Goal: Check status

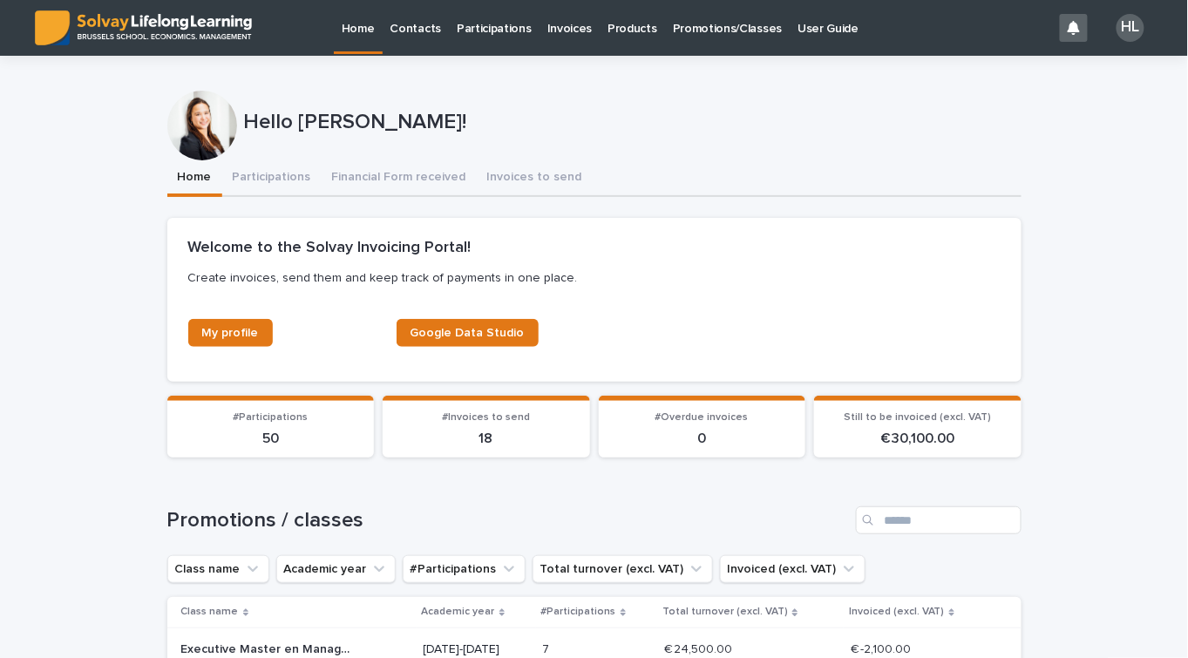
click at [709, 28] on p "Promotions/Classes" at bounding box center [727, 18] width 109 height 37
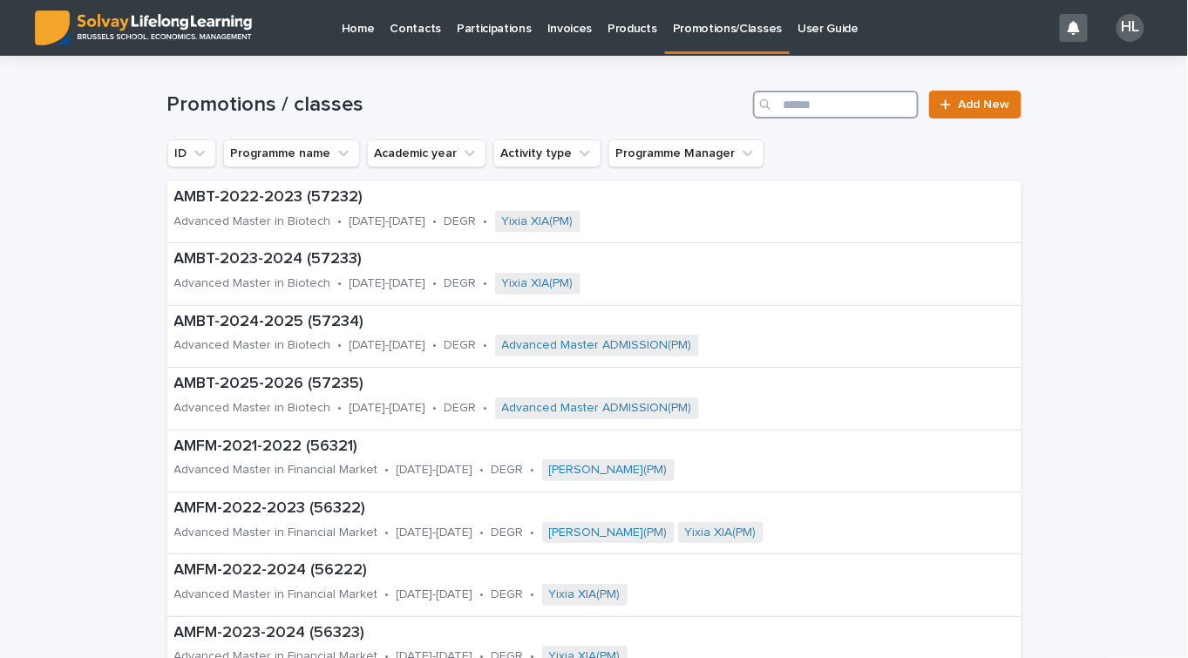
click at [820, 103] on input "Search" at bounding box center [836, 105] width 166 height 28
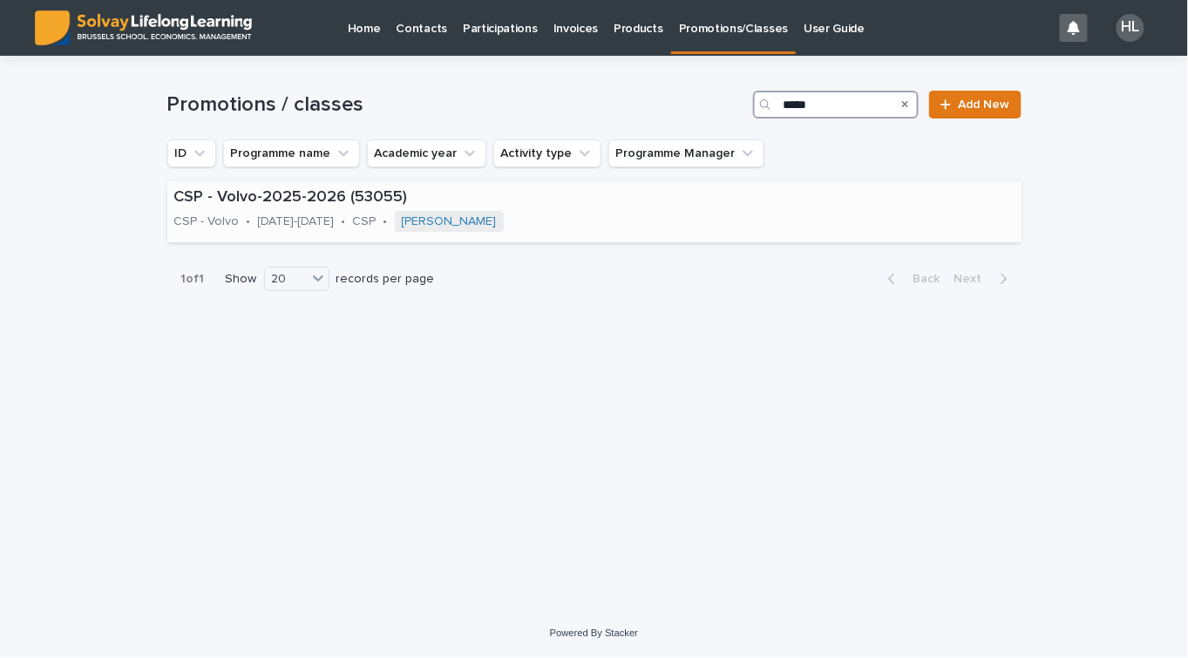
type input "*****"
click at [271, 207] on p "CSP - Volvo-2025-2026 (53055)" at bounding box center [457, 197] width 567 height 19
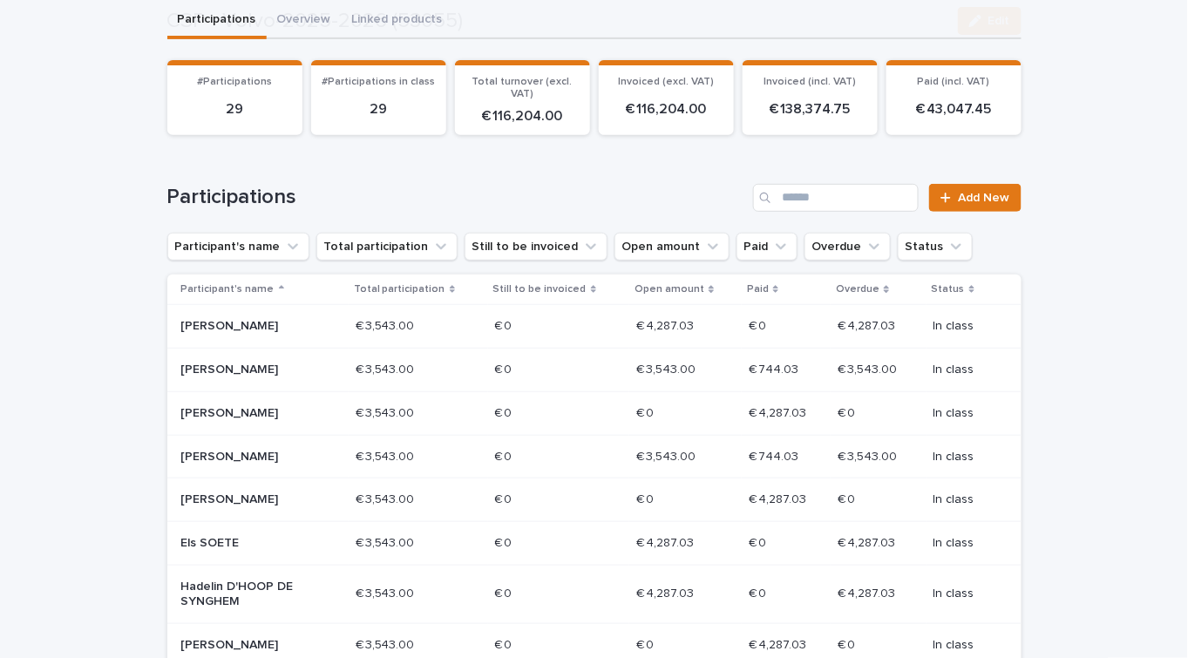
scroll to position [237, 0]
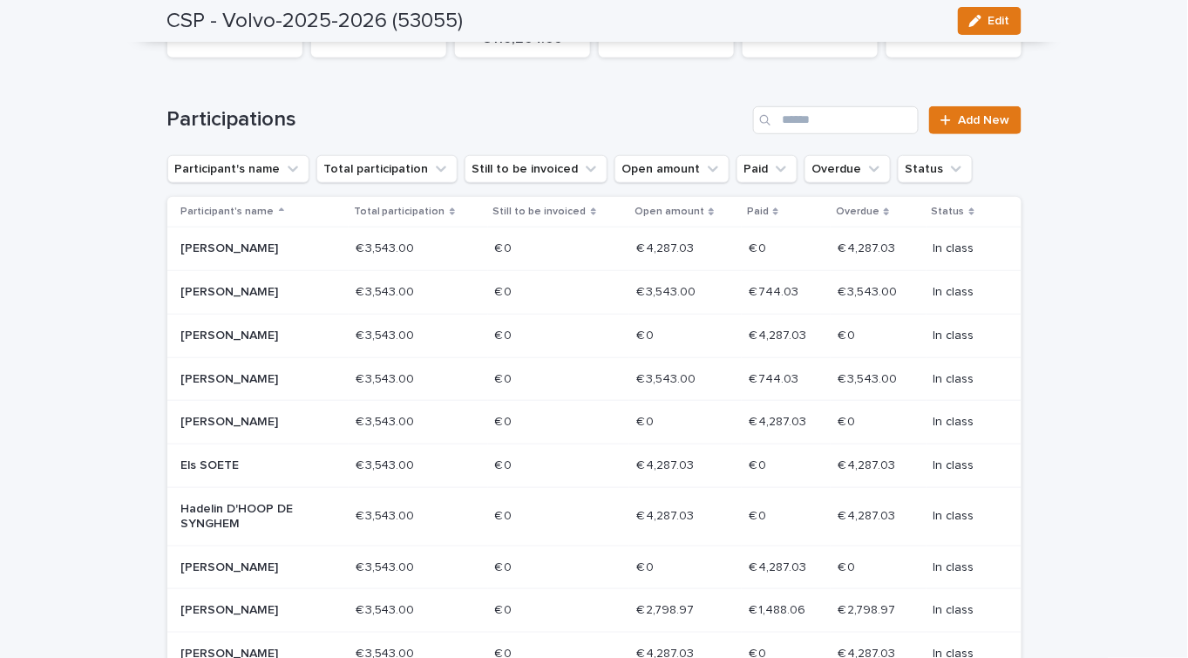
click at [751, 203] on p "Paid" at bounding box center [758, 211] width 22 height 19
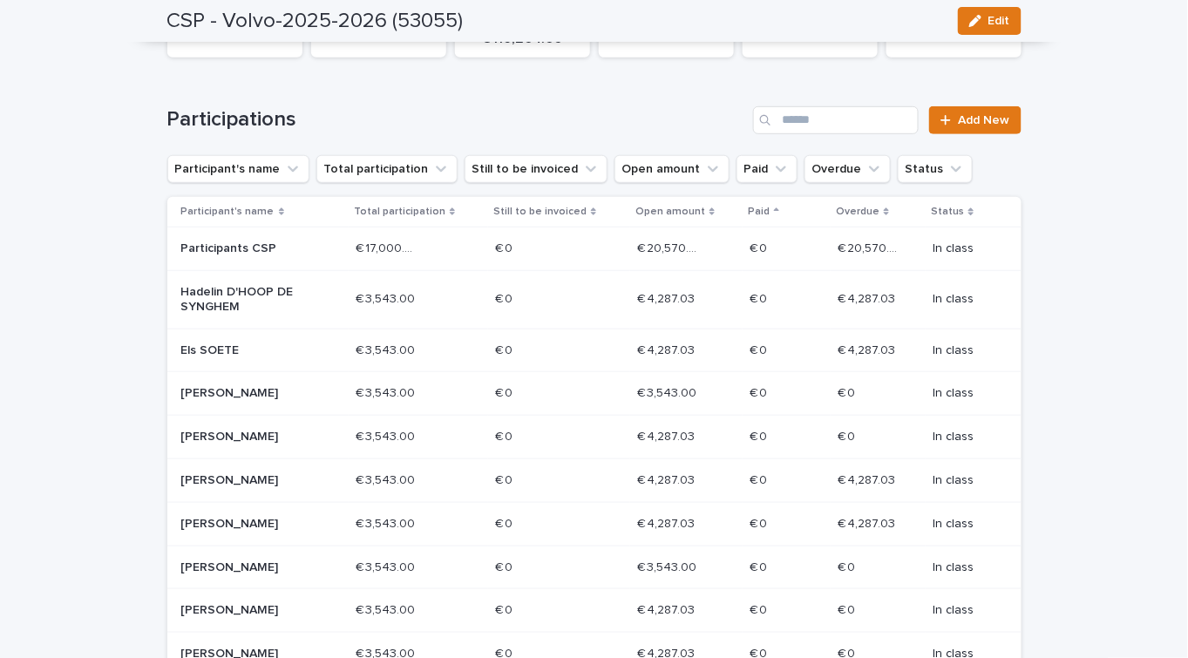
scroll to position [252, 0]
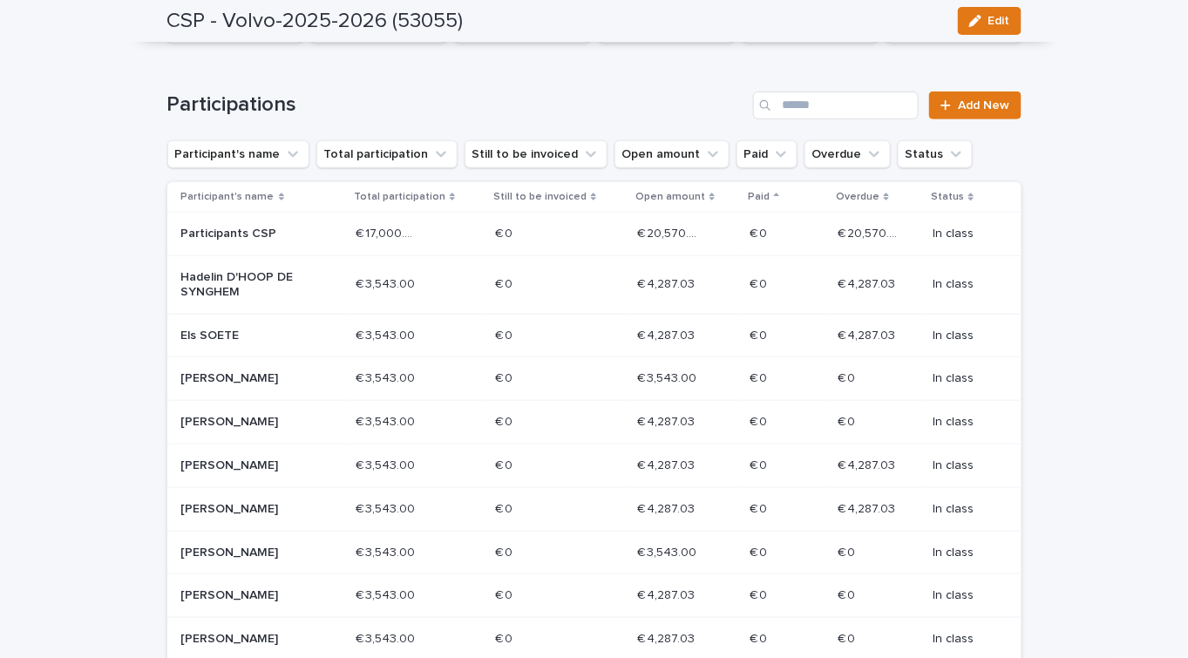
click at [752, 196] on p "Paid" at bounding box center [759, 196] width 22 height 19
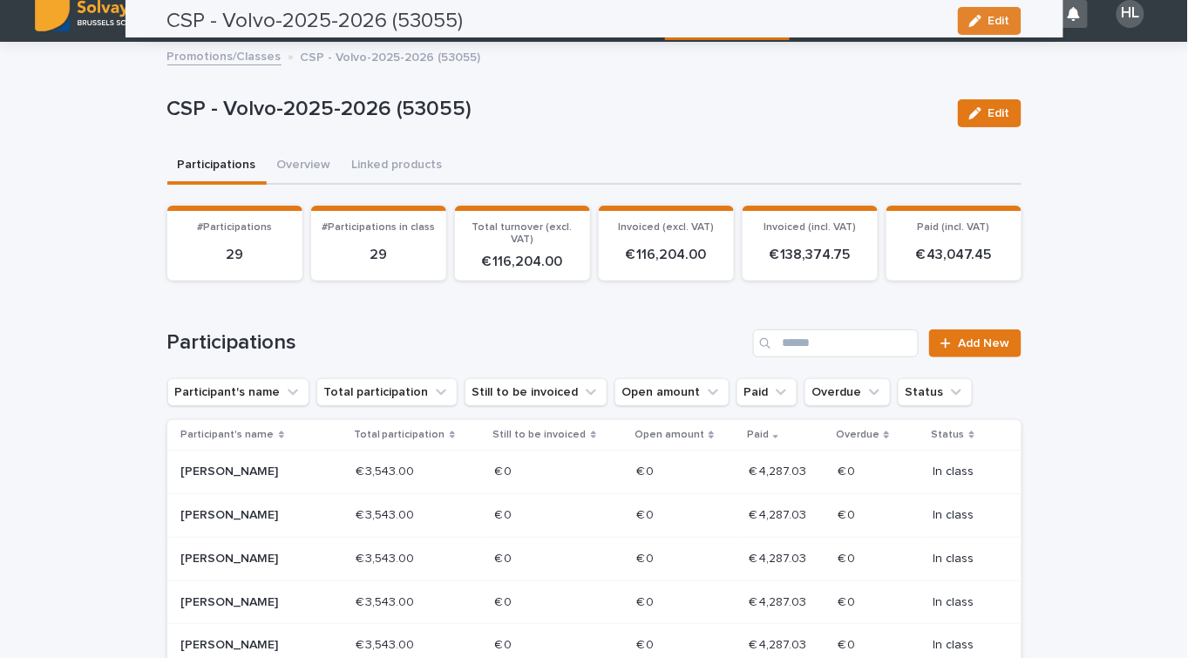
scroll to position [0, 0]
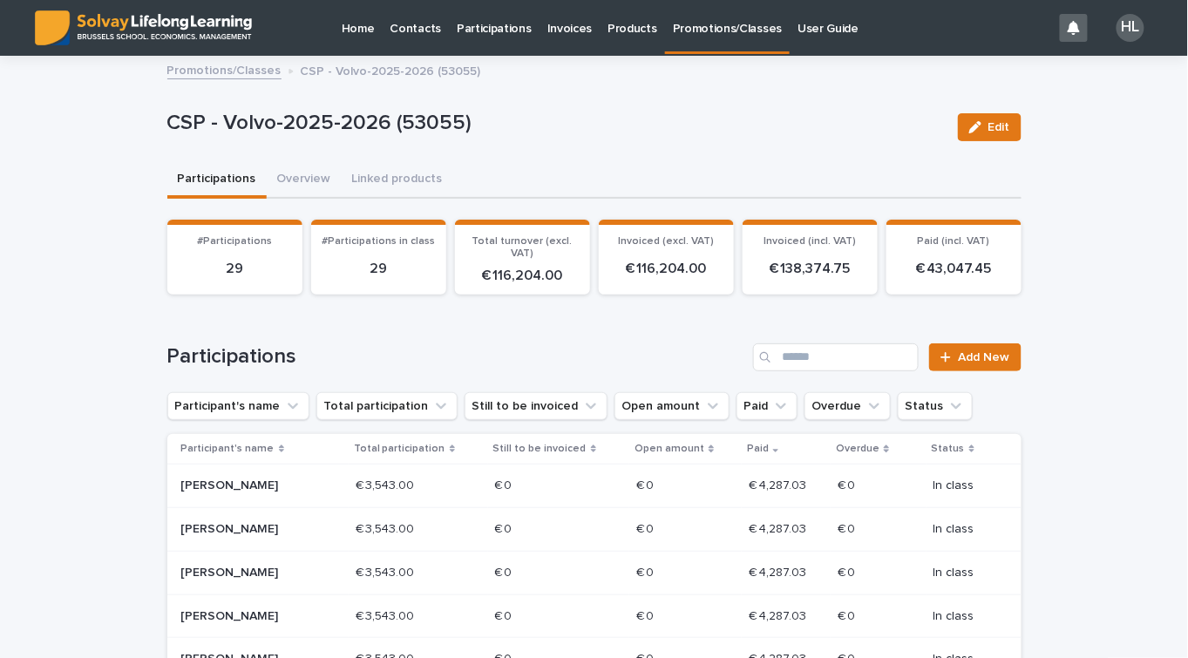
click at [501, 20] on p "Participations" at bounding box center [494, 18] width 75 height 37
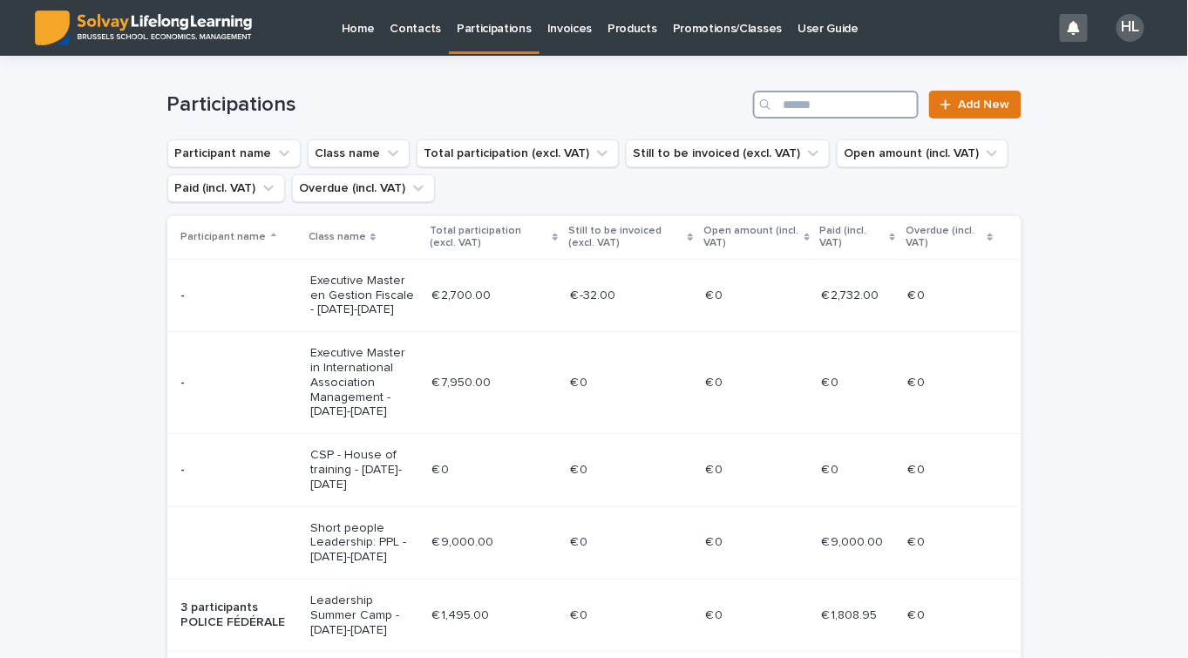
click at [860, 97] on input "Search" at bounding box center [836, 105] width 166 height 28
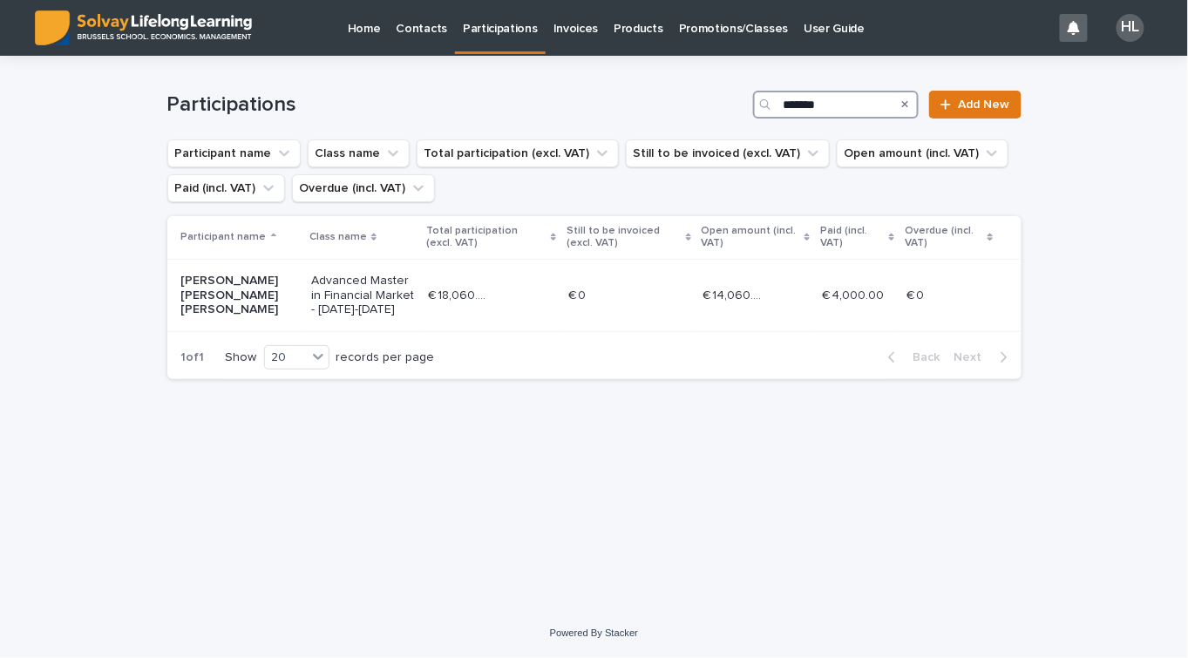
type input "******"
